Goal: Book appointment/travel/reservation

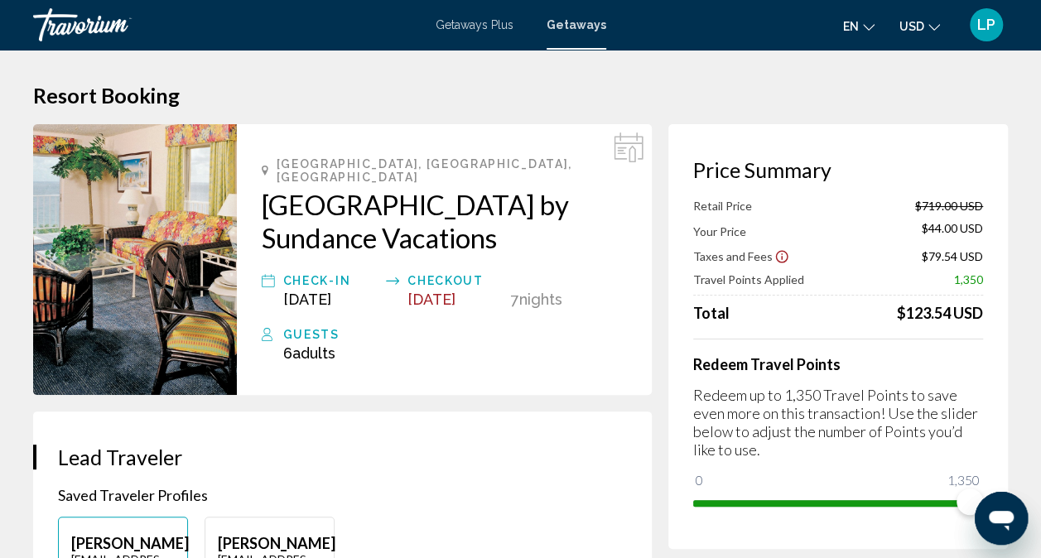
click at [627, 149] on icon "Main content" at bounding box center [628, 147] width 30 height 30
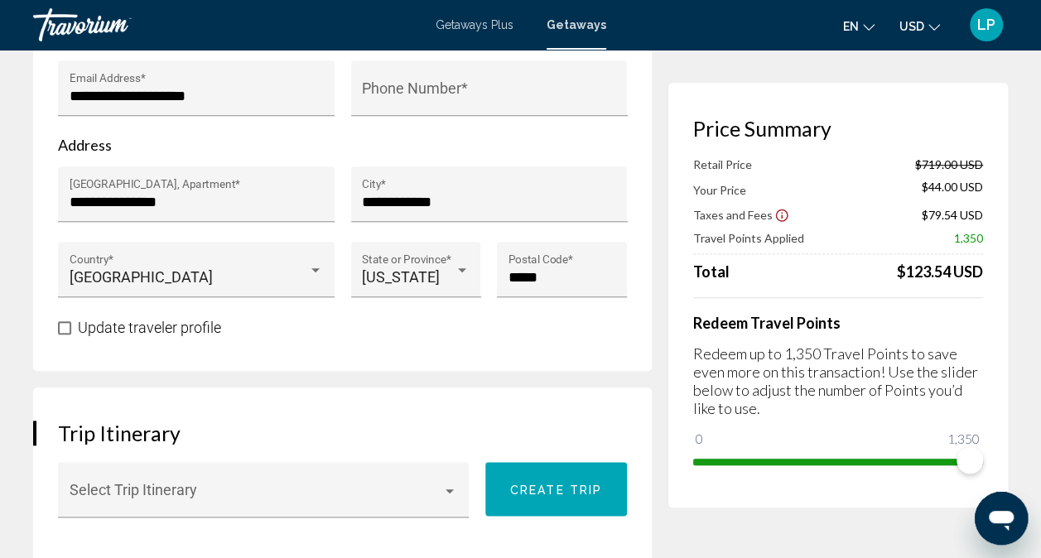
scroll to position [695, 0]
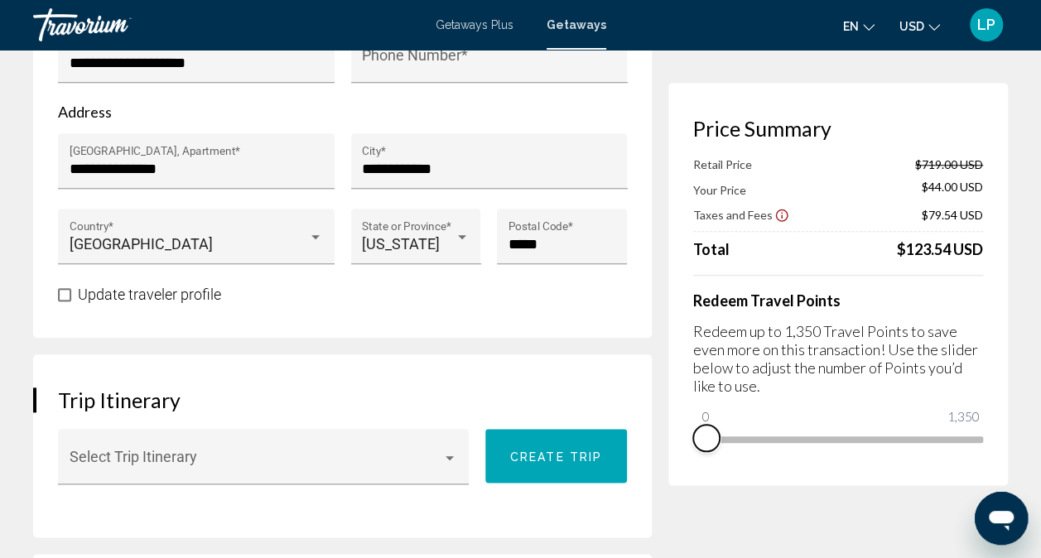
drag, startPoint x: 961, startPoint y: 459, endPoint x: 682, endPoint y: 465, distance: 279.0
click at [682, 465] on div "Price Summary Retail Price $719.00 USD Your Price $44.00 USD Taxes and Fees $79…" at bounding box center [837, 284] width 339 height 402
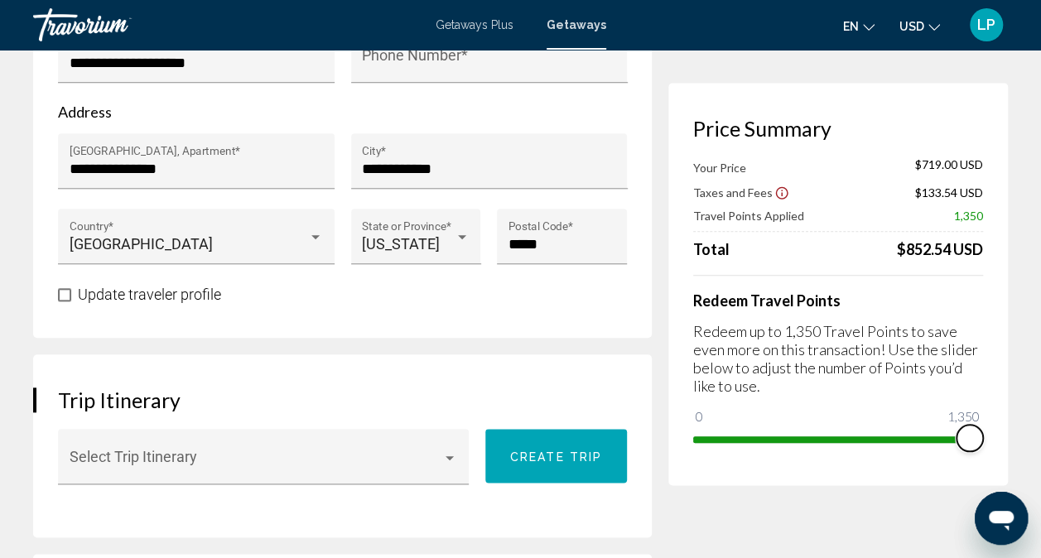
drag, startPoint x: 701, startPoint y: 412, endPoint x: 1008, endPoint y: 421, distance: 307.3
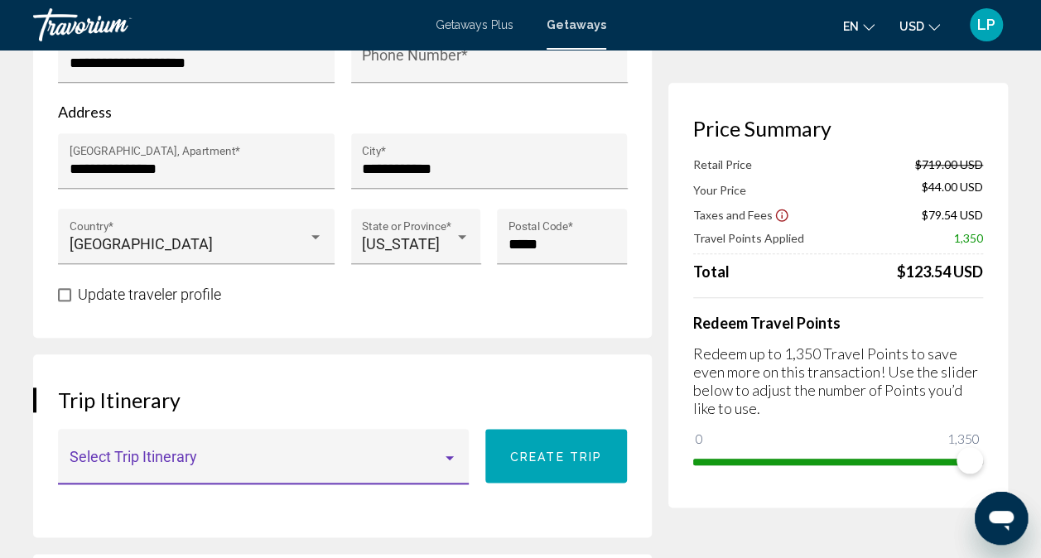
click at [449, 451] on div "Main content" at bounding box center [449, 457] width 15 height 13
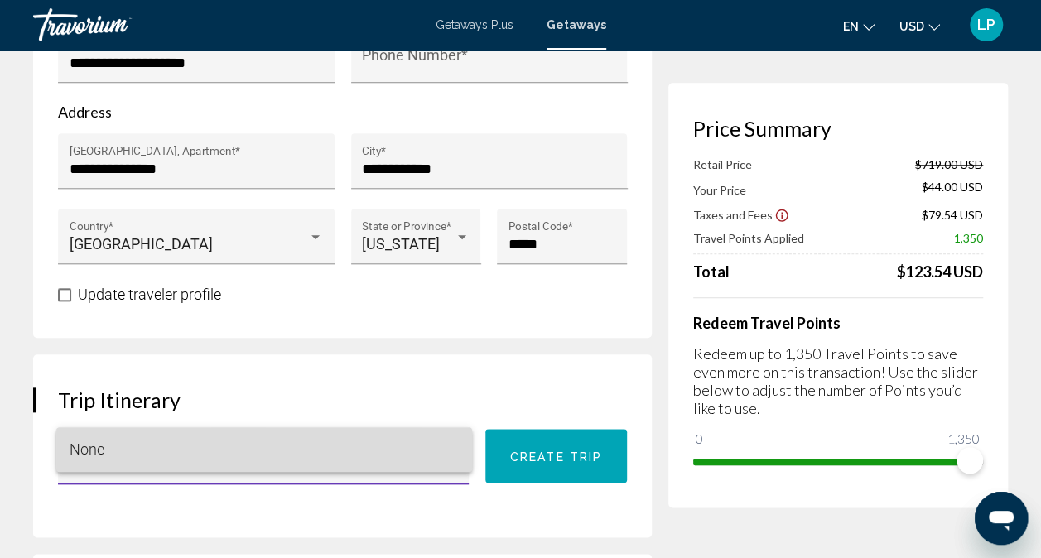
click at [449, 445] on span "None" at bounding box center [264, 449] width 389 height 45
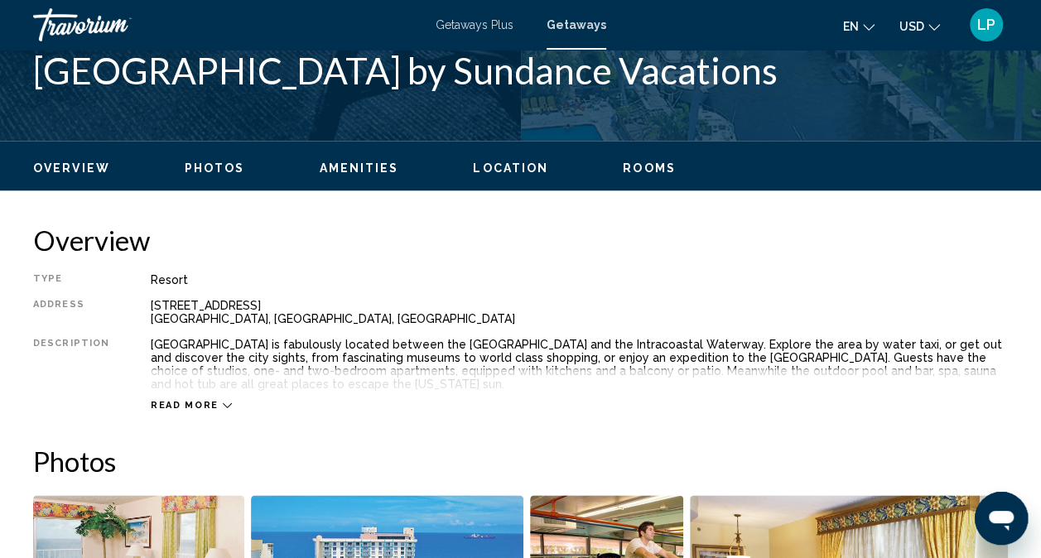
scroll to position [164, 0]
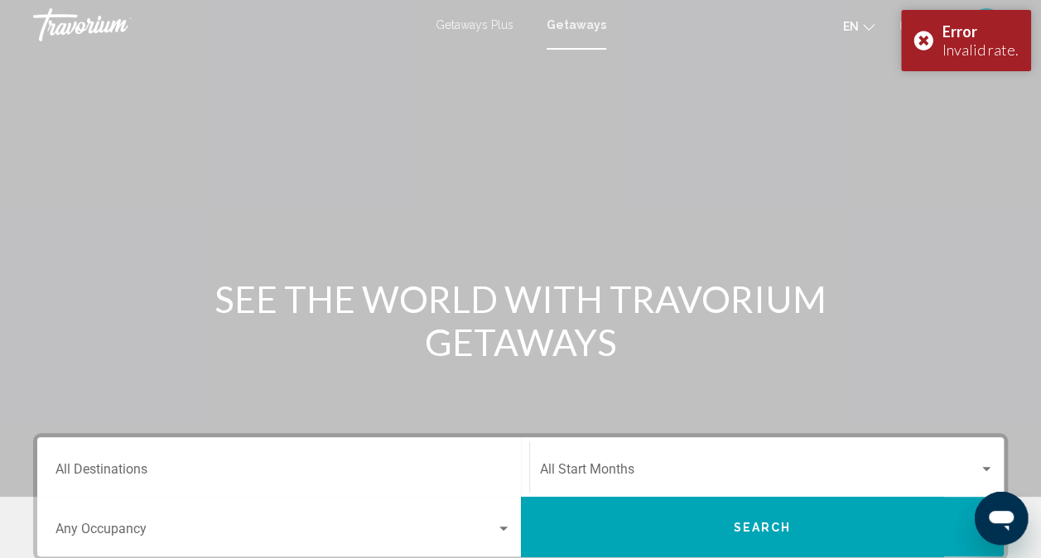
click at [475, 24] on span "Getaways Plus" at bounding box center [474, 24] width 78 height 13
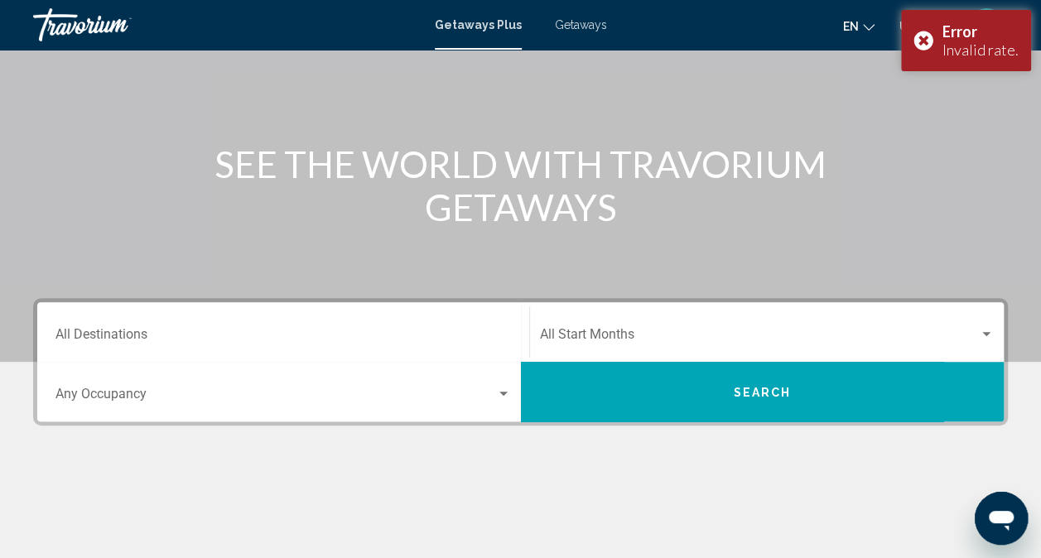
scroll to position [166, 0]
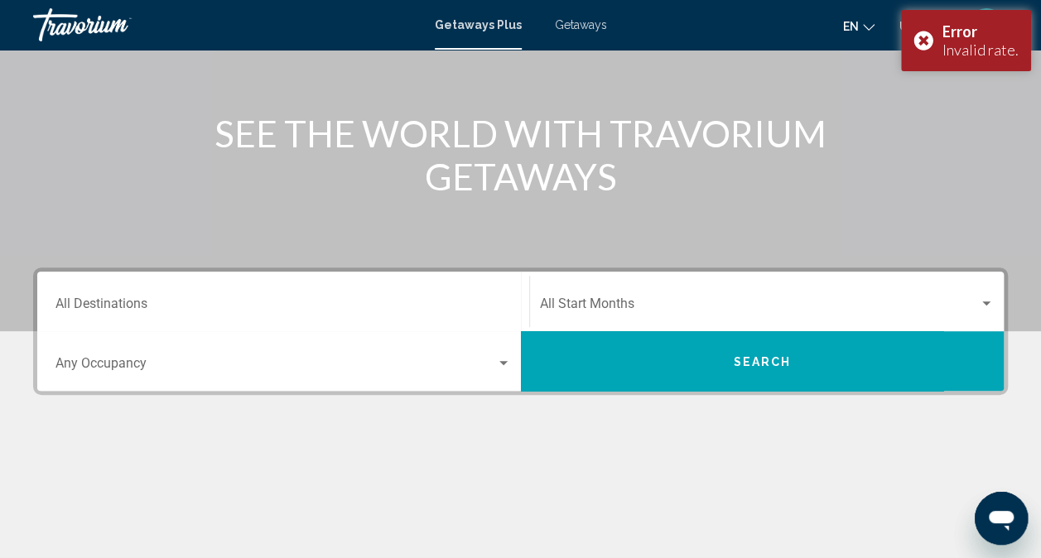
click at [167, 303] on input "Destination All Destinations" at bounding box center [282, 307] width 455 height 15
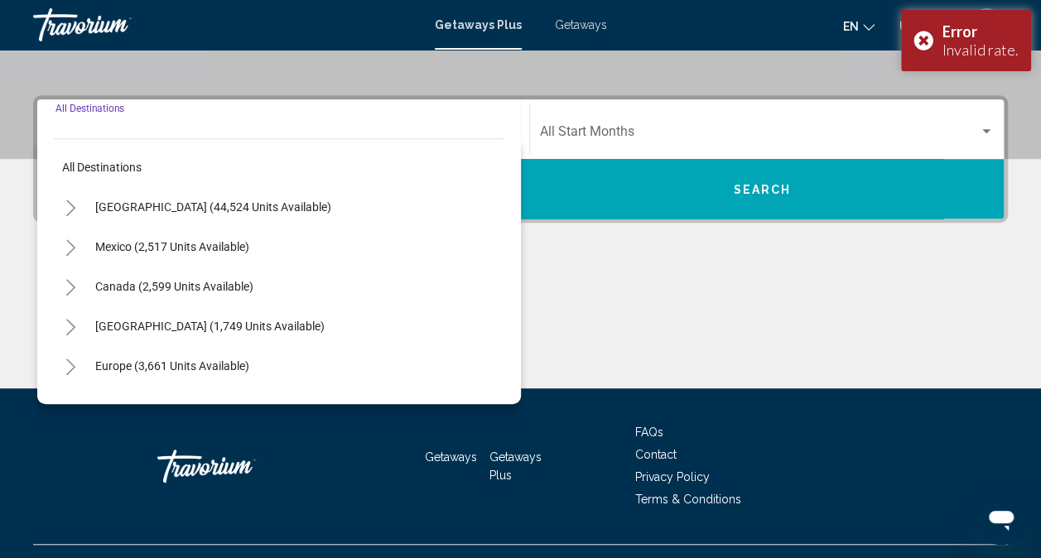
scroll to position [370, 0]
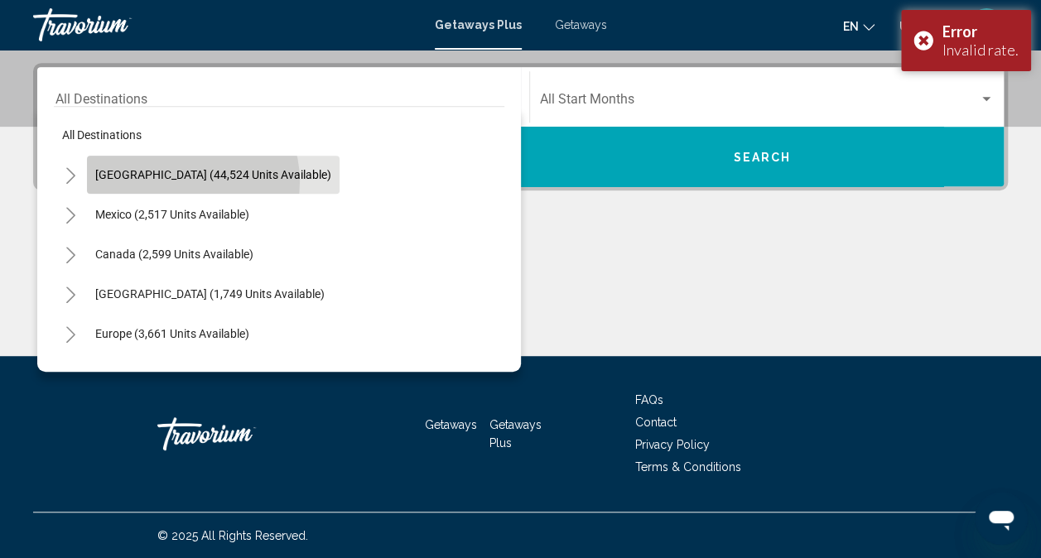
click at [184, 180] on button "[GEOGRAPHIC_DATA] (44,524 units available)" at bounding box center [213, 175] width 252 height 38
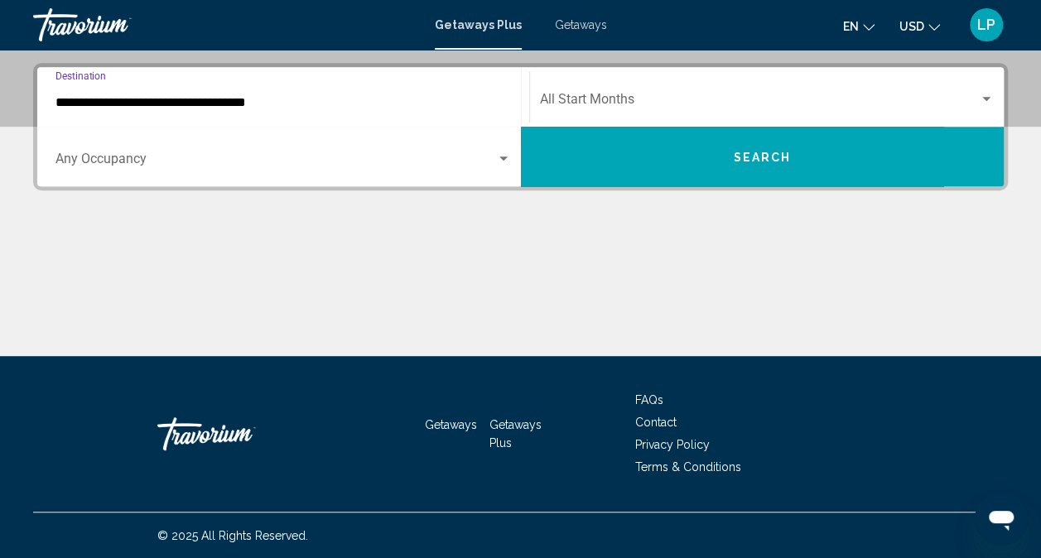
click at [197, 104] on input "**********" at bounding box center [282, 102] width 455 height 15
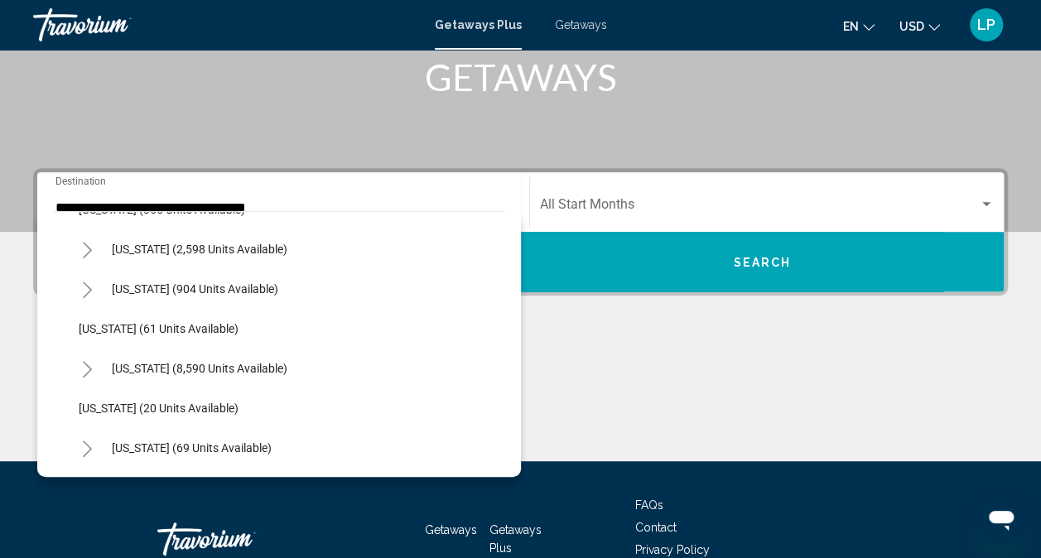
scroll to position [199, 0]
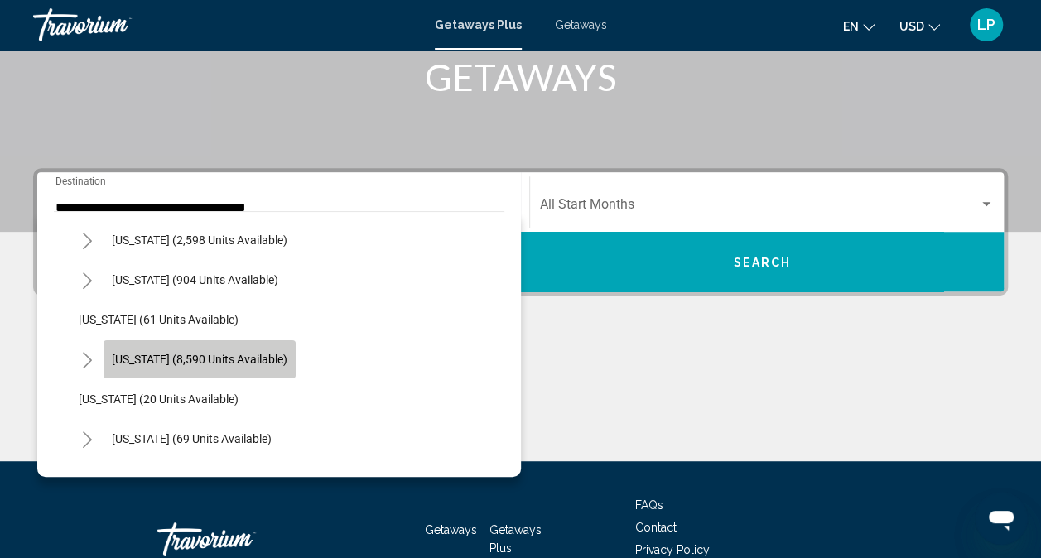
click at [209, 366] on button "[US_STATE] (8,590 units available)" at bounding box center [199, 359] width 192 height 38
type input "**********"
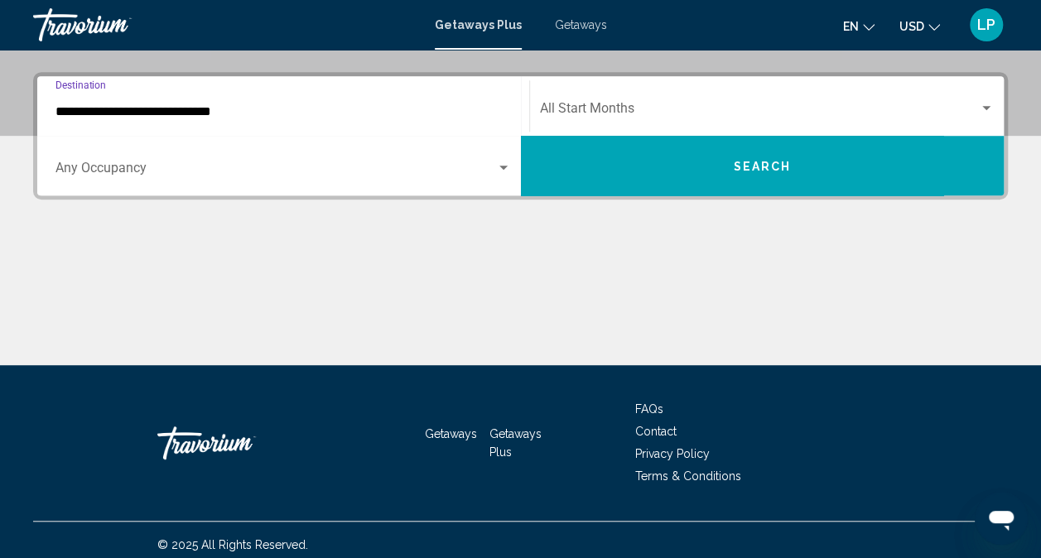
scroll to position [370, 0]
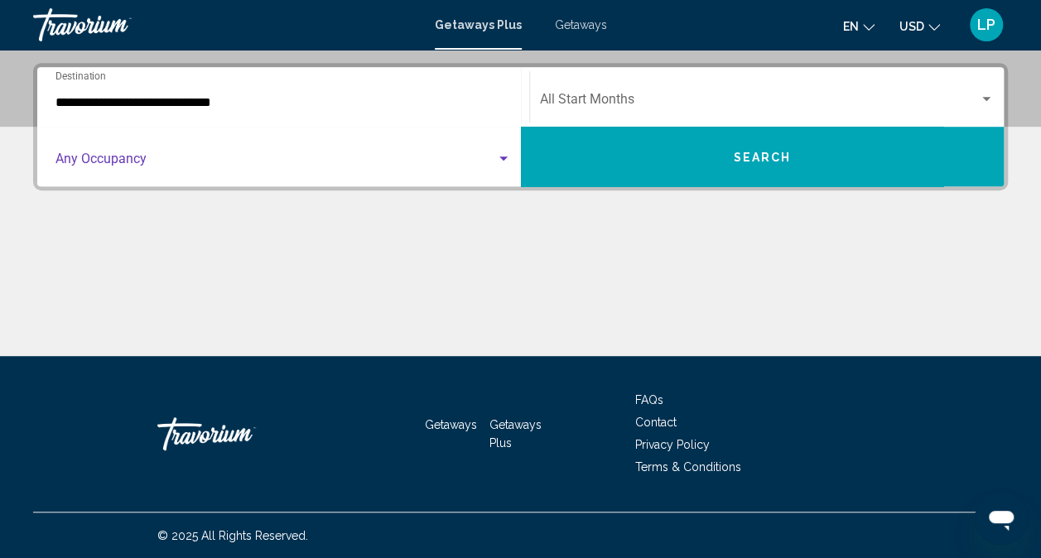
click at [268, 162] on span "Search widget" at bounding box center [275, 162] width 440 height 15
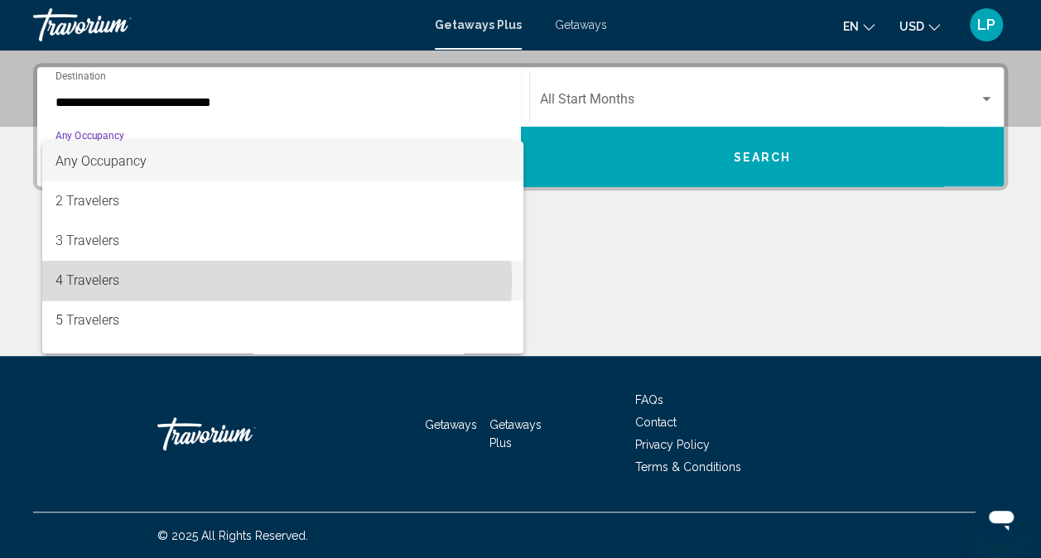
click at [215, 280] on span "4 Travelers" at bounding box center [282, 281] width 455 height 40
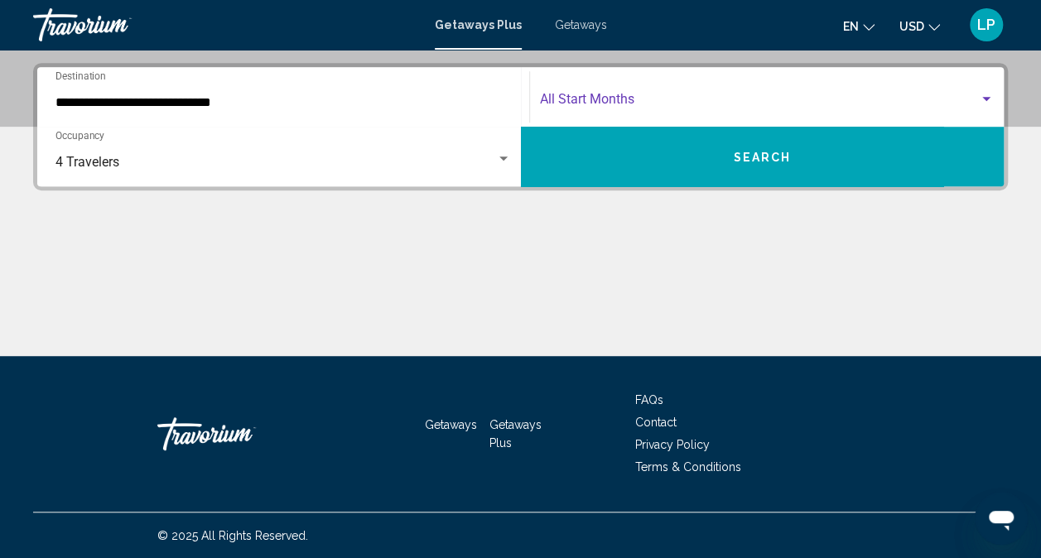
click at [614, 104] on span "Search widget" at bounding box center [760, 102] width 440 height 15
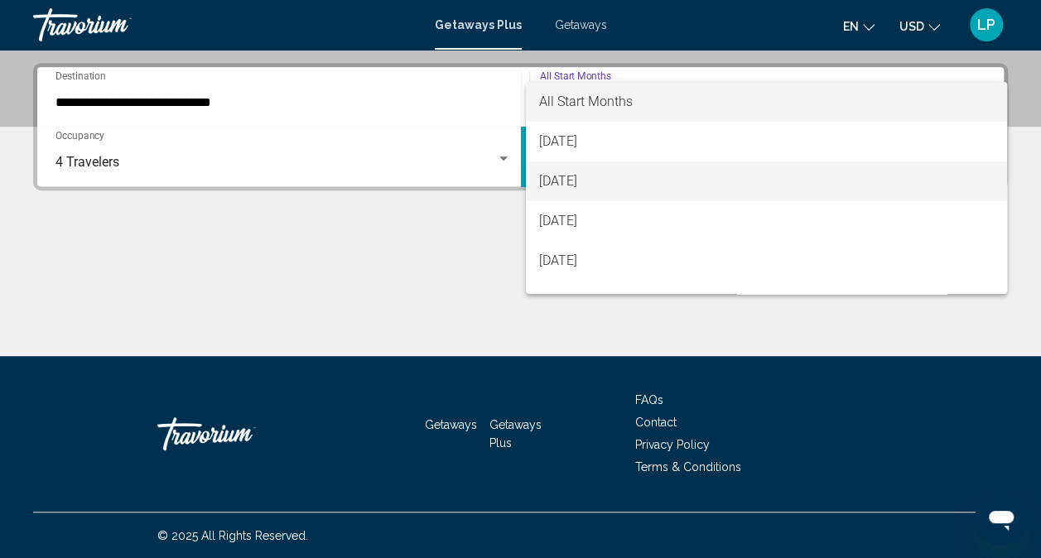
click at [605, 182] on span "[DATE]" at bounding box center [766, 181] width 454 height 40
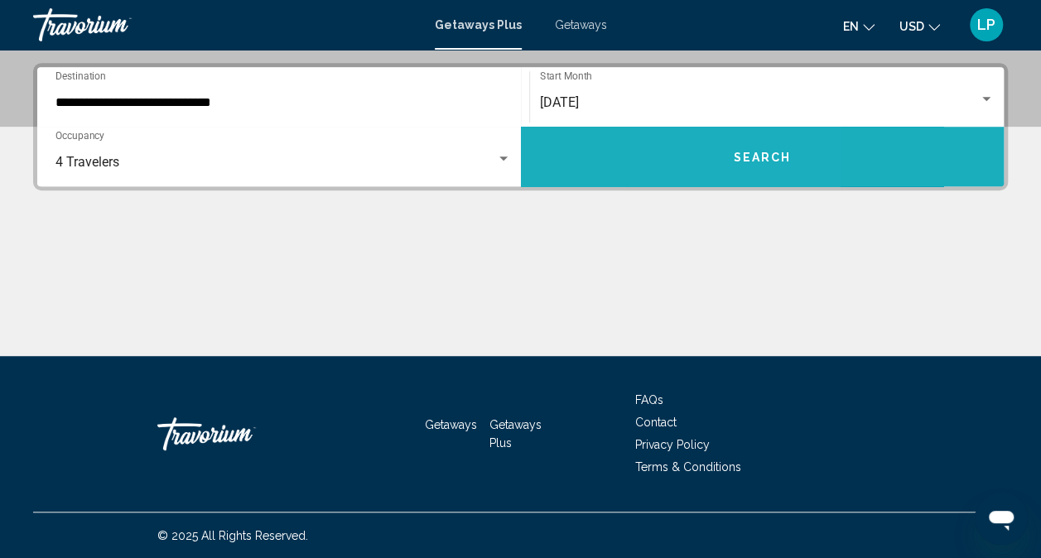
click at [712, 161] on button "Search" at bounding box center [762, 157] width 483 height 60
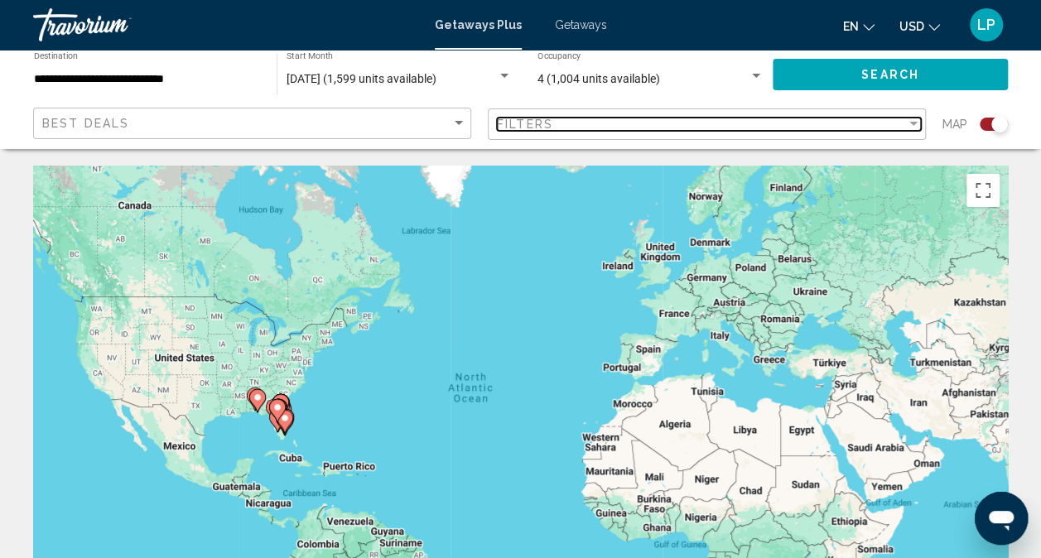
click at [680, 126] on div "Filters" at bounding box center [701, 124] width 409 height 13
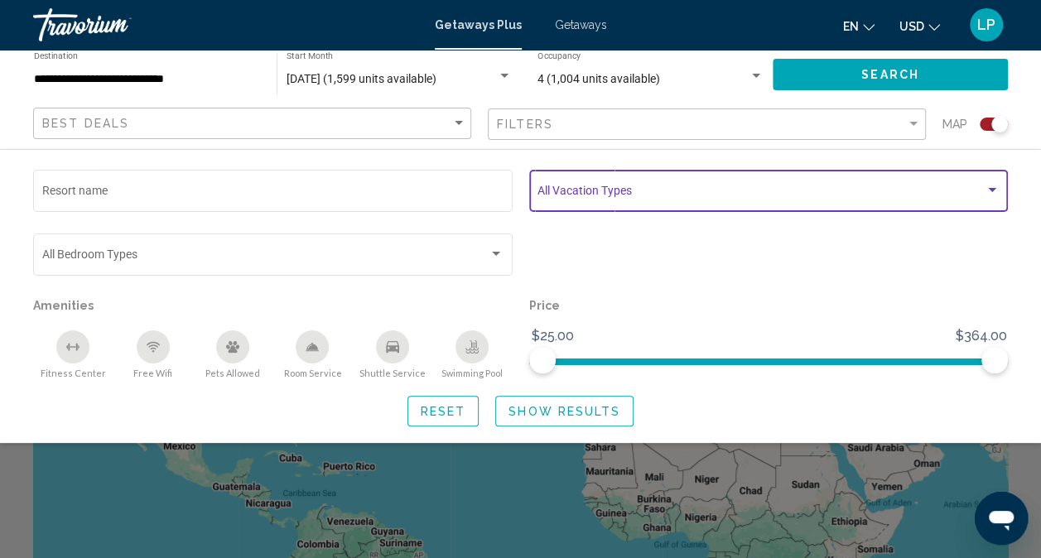
click at [621, 195] on span "Search widget" at bounding box center [760, 193] width 447 height 13
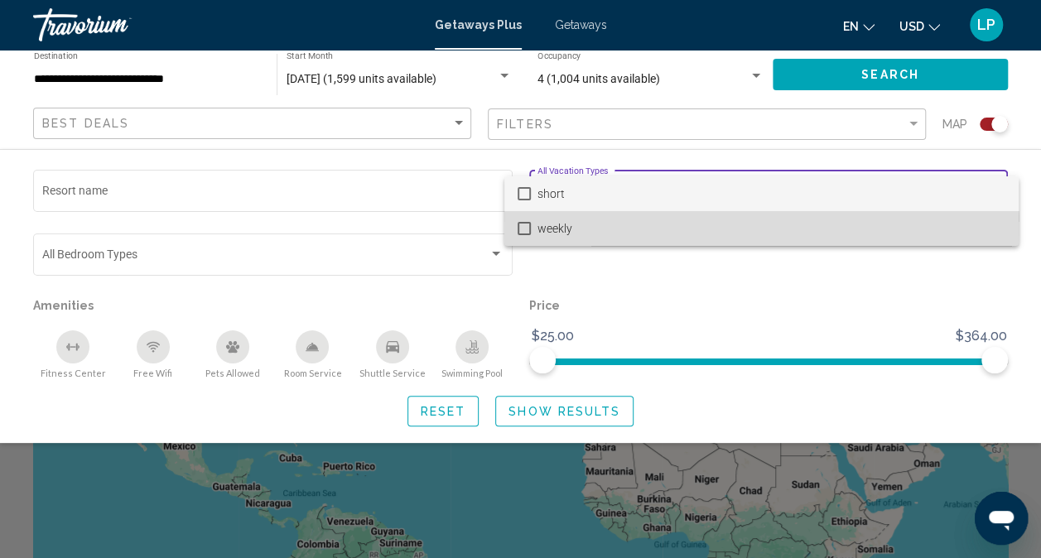
click at [594, 225] on span "weekly" at bounding box center [771, 228] width 468 height 35
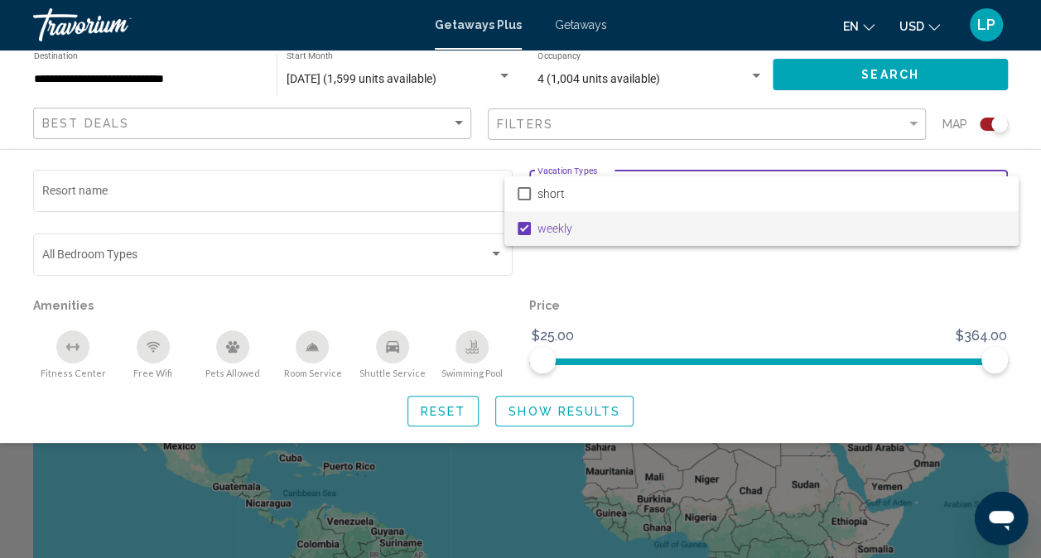
click at [465, 342] on div at bounding box center [520, 279] width 1041 height 558
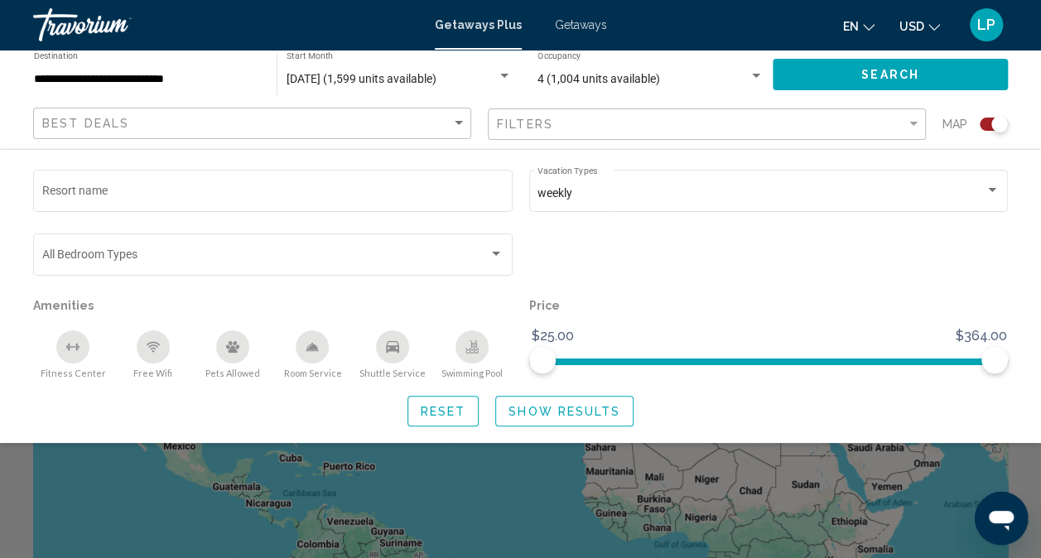
click at [462, 343] on div "Swimming Pool" at bounding box center [471, 346] width 33 height 33
click at [394, 342] on icon "Shuttle Service" at bounding box center [392, 347] width 13 height 12
click at [312, 344] on icon "Room Service" at bounding box center [313, 346] width 12 height 7
click at [161, 348] on div "Free Wifi" at bounding box center [153, 346] width 33 height 33
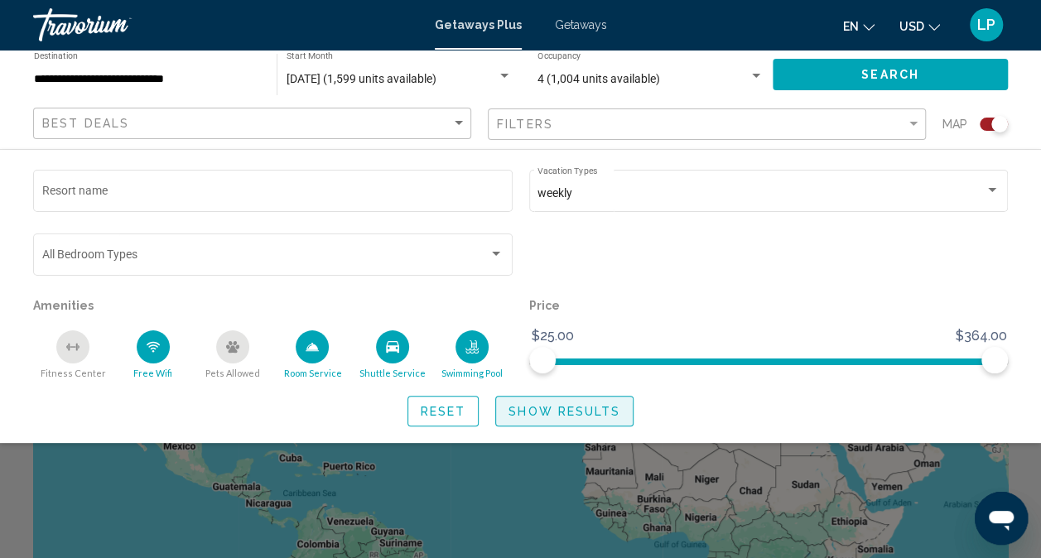
click at [546, 416] on span "Show Results" at bounding box center [564, 411] width 112 height 13
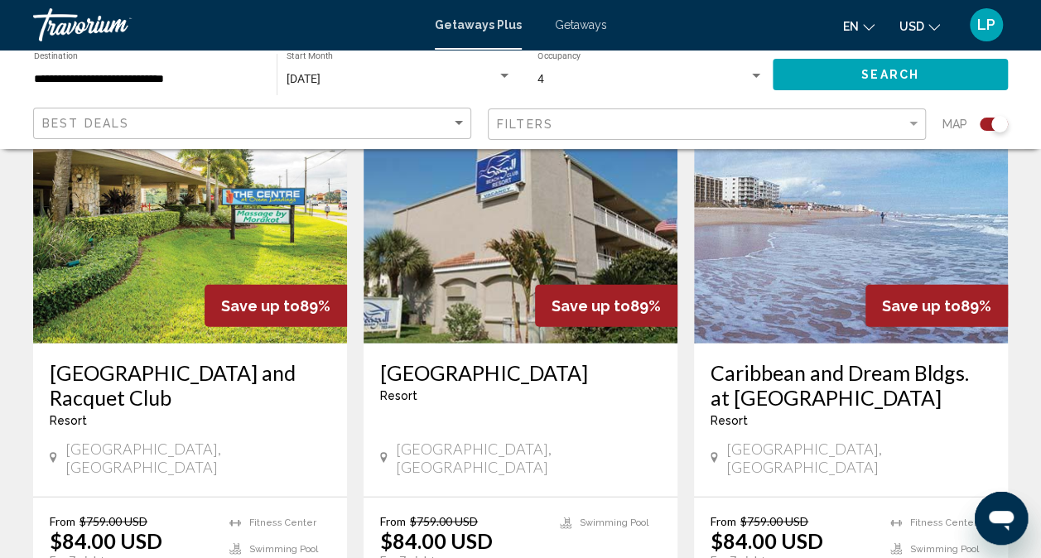
scroll to position [1921, 0]
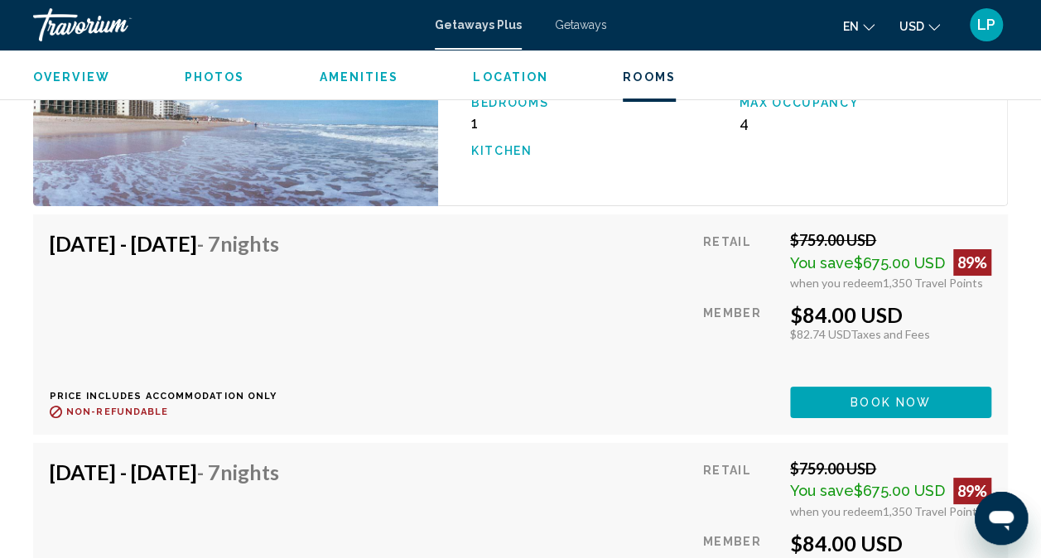
scroll to position [3034, 0]
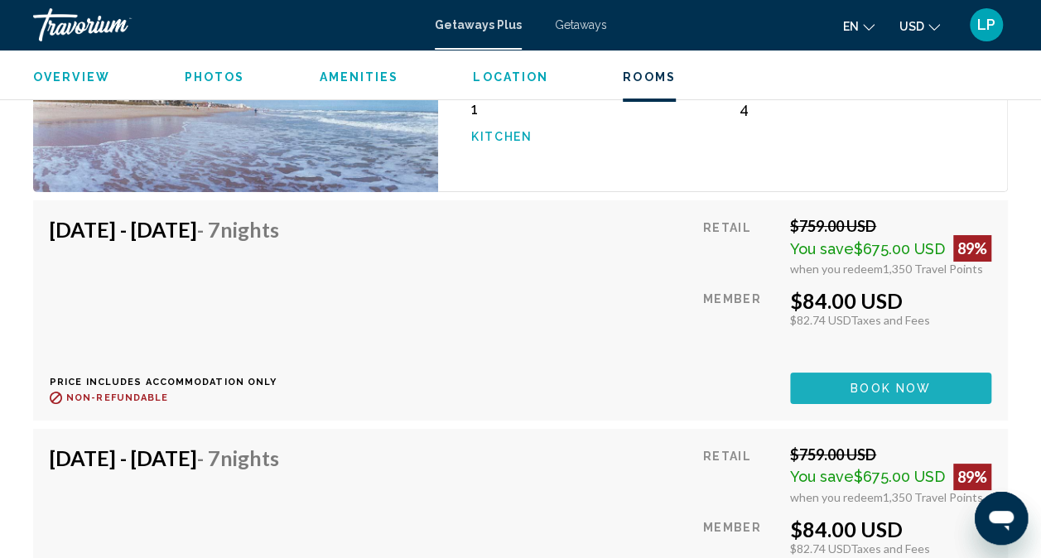
click at [906, 377] on button "Book now" at bounding box center [890, 388] width 201 height 31
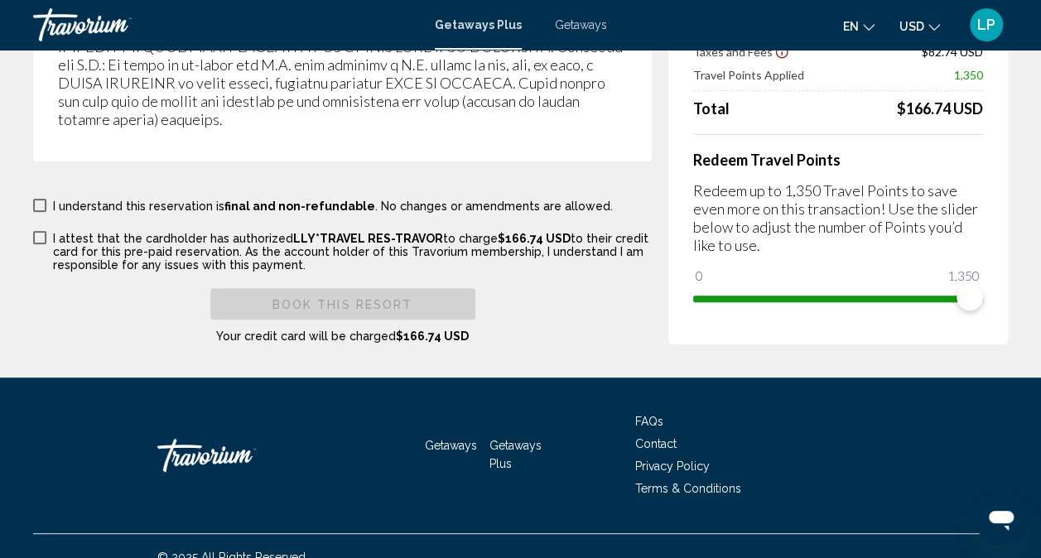
scroll to position [3302, 0]
